Goal: Task Accomplishment & Management: Manage account settings

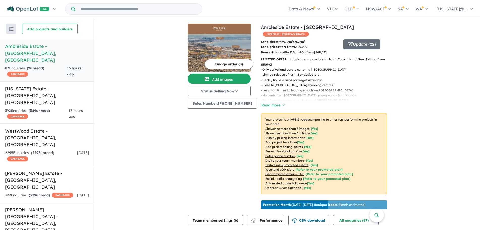
click at [299, 131] on u "Showcase more than 3 listings" at bounding box center [287, 133] width 44 height 4
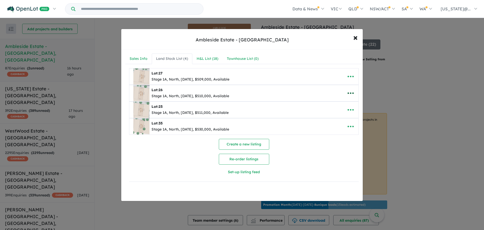
click at [343, 95] on button "button" at bounding box center [351, 93] width 16 height 12
click at [336, 116] on link "Remove" at bounding box center [339, 117] width 37 height 12
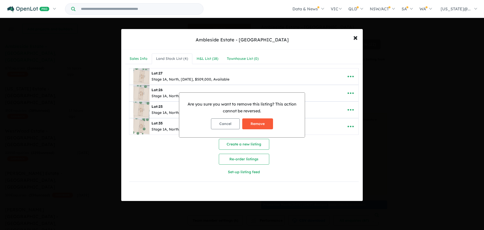
click at [262, 121] on button "Remove" at bounding box center [257, 123] width 31 height 11
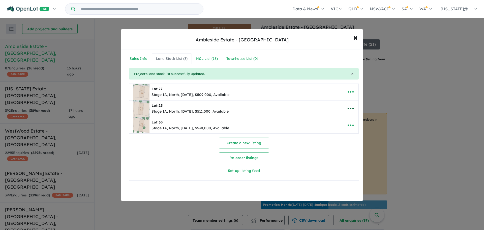
click at [353, 108] on button "button" at bounding box center [351, 109] width 16 height 12
click at [338, 131] on link "Remove" at bounding box center [339, 132] width 37 height 12
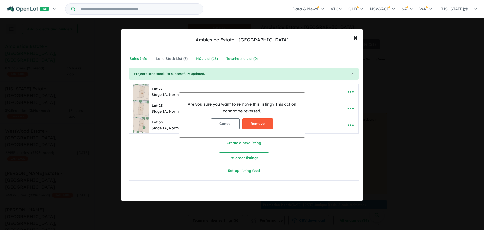
click at [258, 122] on button "Remove" at bounding box center [257, 123] width 31 height 11
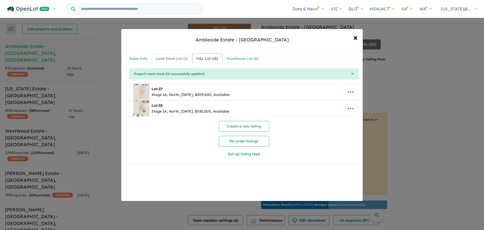
click at [206, 60] on div "H&L List ( 18 )" at bounding box center [207, 59] width 22 height 6
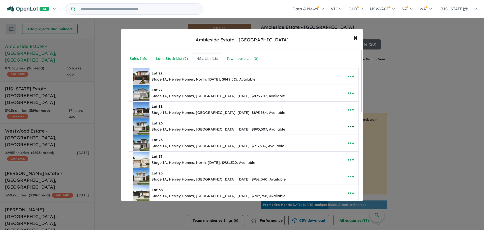
click at [349, 125] on icon "button" at bounding box center [350, 126] width 6 height 2
click at [335, 147] on link "Remove" at bounding box center [339, 150] width 37 height 12
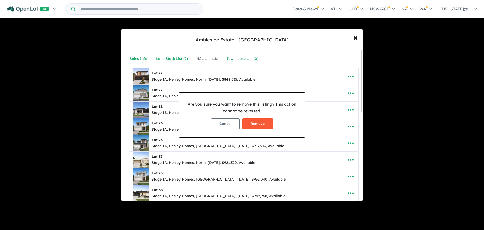
click at [264, 121] on button "Remove" at bounding box center [257, 123] width 31 height 11
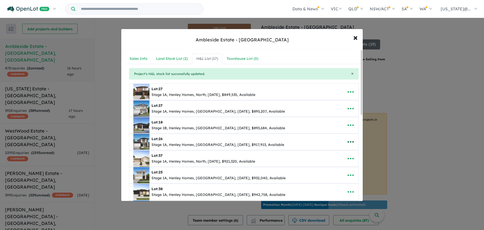
click at [347, 143] on icon "button" at bounding box center [351, 142] width 8 height 8
click at [339, 161] on link "Remove" at bounding box center [339, 166] width 37 height 12
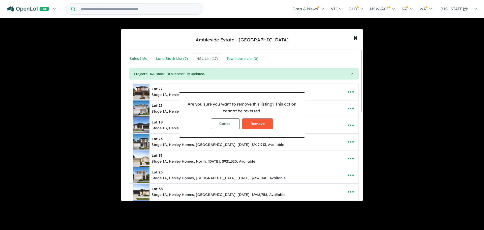
click at [262, 120] on button "Remove" at bounding box center [257, 123] width 31 height 11
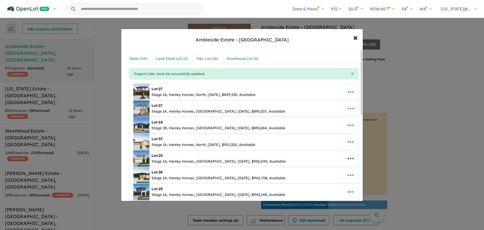
click at [347, 156] on icon "button" at bounding box center [351, 158] width 8 height 8
click at [337, 181] on link "Remove" at bounding box center [339, 182] width 37 height 12
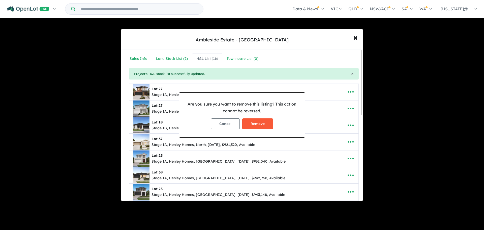
click at [264, 124] on button "Remove" at bounding box center [257, 123] width 31 height 11
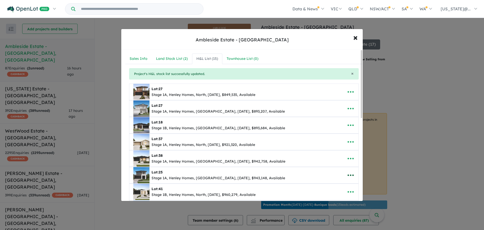
click at [343, 175] on button "button" at bounding box center [351, 175] width 16 height 12
click at [339, 152] on link "Remove" at bounding box center [339, 152] width 37 height 12
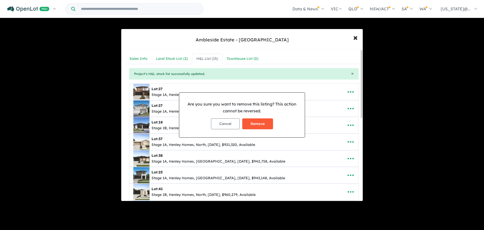
click at [268, 123] on button "Remove" at bounding box center [257, 123] width 31 height 11
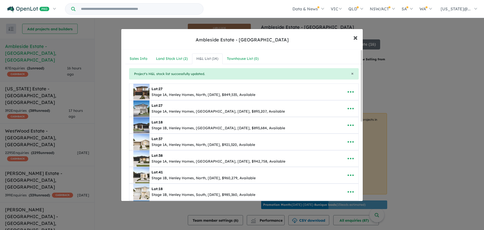
click at [356, 39] on span "×" at bounding box center [355, 37] width 5 height 11
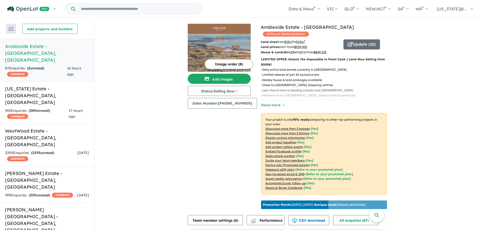
click at [454, 89] on div "View 14 projects in your account Ambleside Estate - Point Cook OPENLOT $ 200 CA…" at bounding box center [287, 155] width 386 height 272
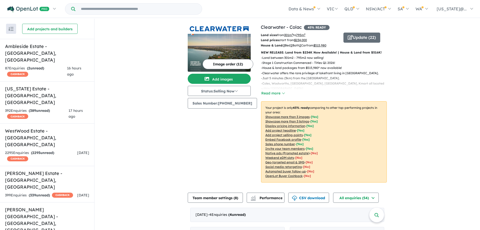
click at [295, 122] on u "Showcase more than 3 listings" at bounding box center [287, 121] width 44 height 4
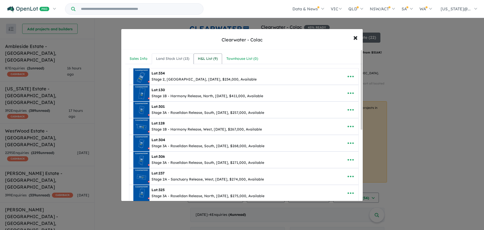
click at [210, 61] on div "H&L List ( 9 )" at bounding box center [208, 59] width 20 height 6
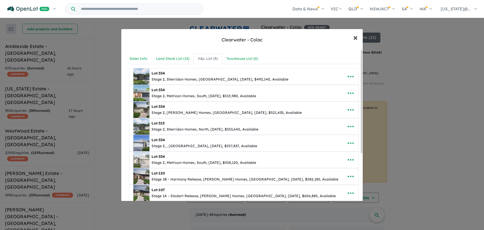
click at [359, 35] on button "× Close" at bounding box center [355, 37] width 15 height 14
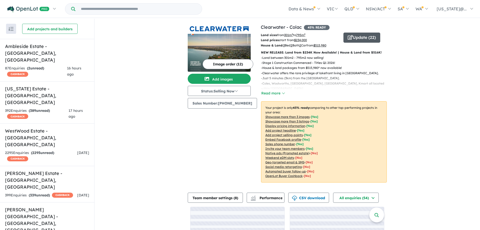
click at [358, 38] on button "Update ( 22 )" at bounding box center [361, 38] width 37 height 10
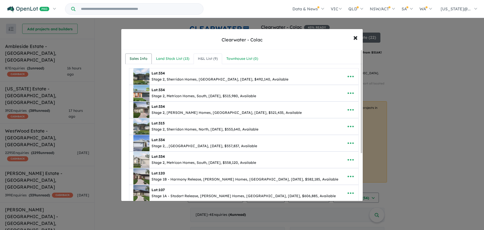
click at [142, 59] on div "Sales Info" at bounding box center [139, 59] width 18 height 6
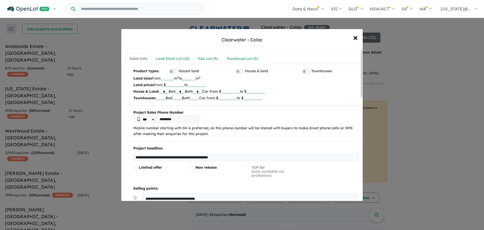
drag, startPoint x: 246, startPoint y: 91, endPoint x: 232, endPoint y: 90, distance: 13.9
click at [232, 90] on input "******" at bounding box center [230, 90] width 18 height 5
type input "******"
drag, startPoint x: 205, startPoint y: 92, endPoint x: 201, endPoint y: 92, distance: 4.0
click at [201, 92] on input "*" at bounding box center [197, 90] width 9 height 5
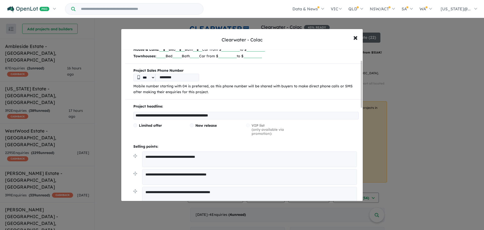
scroll to position [50, 0]
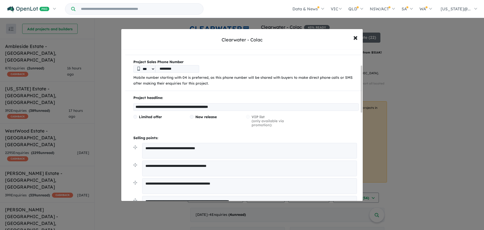
type input "*"
drag, startPoint x: 242, startPoint y: 106, endPoint x: 236, endPoint y: 105, distance: 5.3
click at [236, 106] on input "**********" at bounding box center [245, 107] width 225 height 8
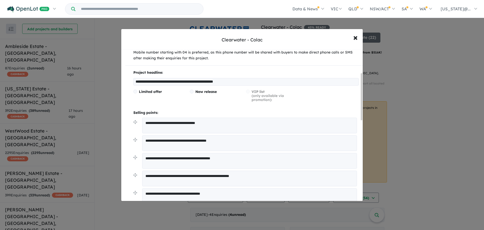
type input "**********"
drag, startPoint x: 210, startPoint y: 158, endPoint x: 199, endPoint y: 158, distance: 11.6
click at [199, 158] on textarea "**********" at bounding box center [249, 161] width 215 height 16
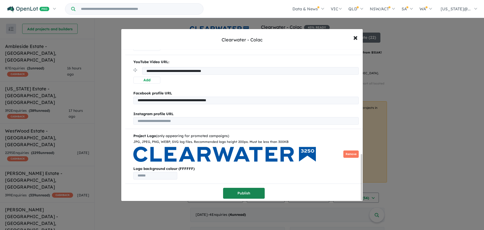
type textarea "**********"
click at [245, 192] on button "Publish" at bounding box center [244, 192] width 42 height 11
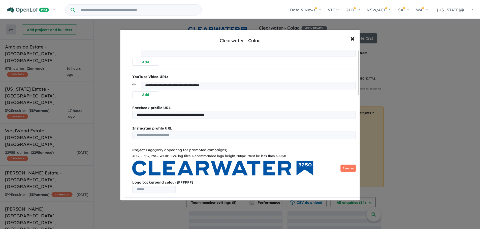
scroll to position [0, 0]
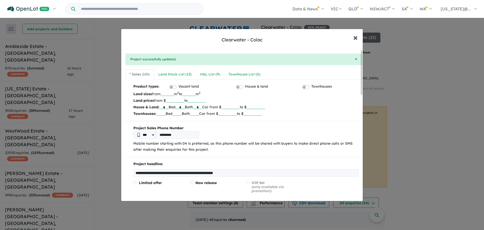
click at [353, 37] on span "×" at bounding box center [355, 37] width 5 height 11
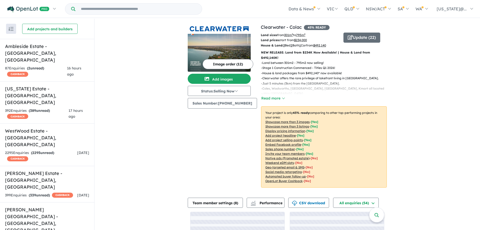
click at [419, 54] on div "View 14 projects in your account Clearwater - Colac 45 % READY Land sizes from …" at bounding box center [287, 146] width 386 height 255
